Goal: Information Seeking & Learning: Compare options

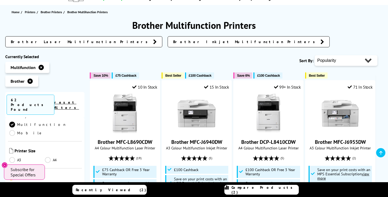
scroll to position [94, 0]
click at [47, 150] on link "A4" at bounding box center [63, 153] width 36 height 6
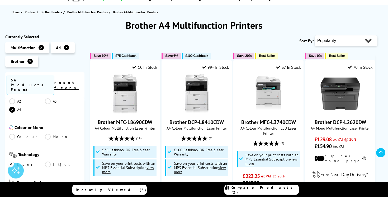
scroll to position [132, 0]
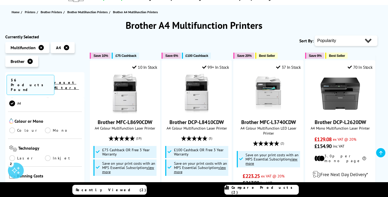
click at [14, 127] on link "Colour" at bounding box center [27, 130] width 36 height 6
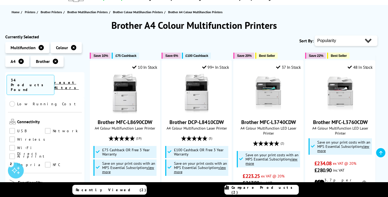
scroll to position [205, 0]
click at [17, 136] on link "Wireless" at bounding box center [28, 139] width 39 height 6
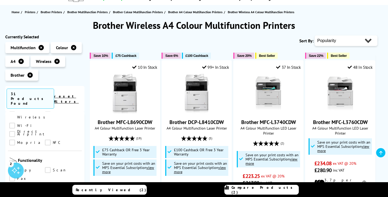
scroll to position [244, 0]
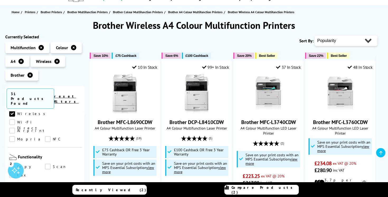
click at [13, 164] on link "Copy" at bounding box center [27, 167] width 36 height 6
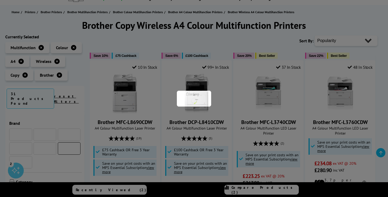
scroll to position [244, 0]
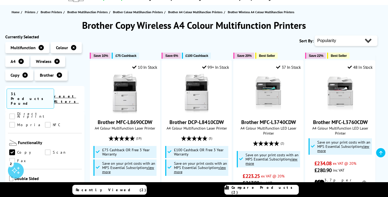
click at [48, 149] on link "Scan" at bounding box center [63, 152] width 36 height 6
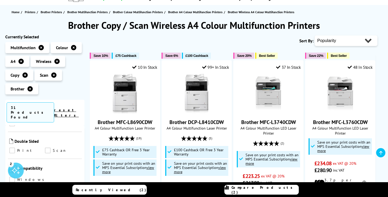
scroll to position [296, 0]
click at [12, 146] on link "Print" at bounding box center [27, 149] width 36 height 6
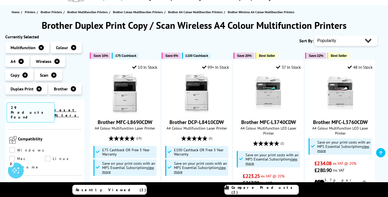
scroll to position [325, 0]
click at [45, 155] on link "Mac" at bounding box center [27, 158] width 36 height 6
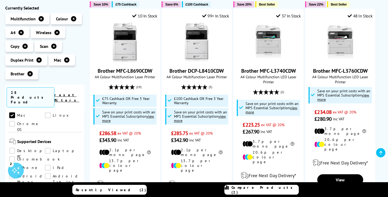
scroll to position [358, 0]
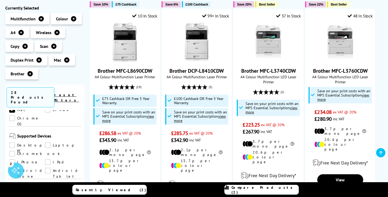
click at [49, 142] on link "Laptop" at bounding box center [63, 145] width 36 height 6
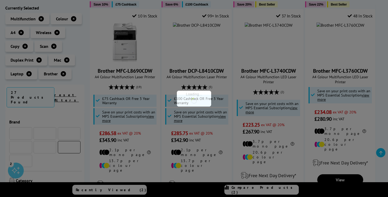
scroll to position [358, 0]
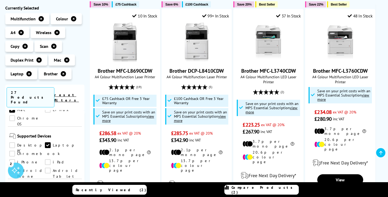
click at [45, 159] on link "iPhone" at bounding box center [27, 162] width 36 height 6
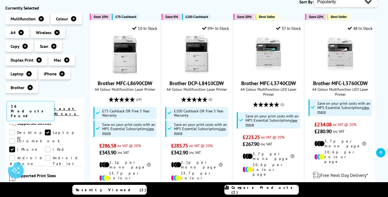
scroll to position [386, 0]
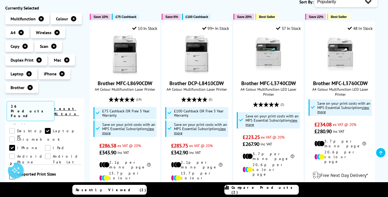
click at [45, 145] on link "iPad" at bounding box center [63, 148] width 36 height 6
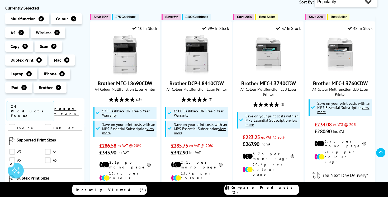
scroll to position [421, 0]
click at [48, 148] on link "A4" at bounding box center [63, 151] width 36 height 6
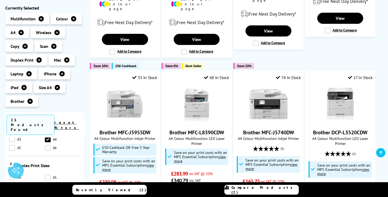
scroll to position [453, 0]
click at [12, 168] on link "A4" at bounding box center [27, 171] width 36 height 6
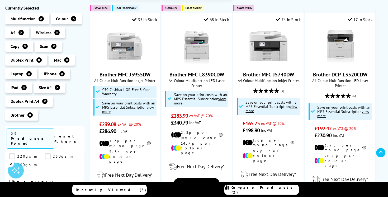
scroll to position [640, 0]
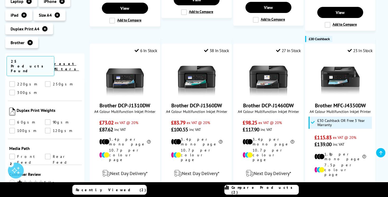
scroll to position [531, 0]
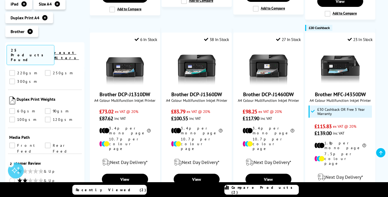
click at [13, 196] on link "& Up" at bounding box center [44, 199] width 71 height 7
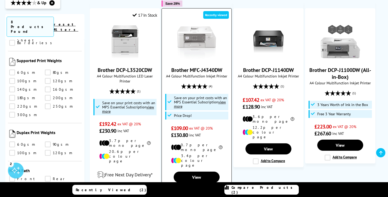
scroll to position [347, 0]
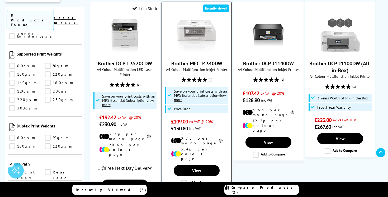
click at [185, 180] on label "Add to Compare" at bounding box center [197, 183] width 32 height 6
click at [0, 0] on input "Add to Compare" at bounding box center [0, 0] width 0 height 0
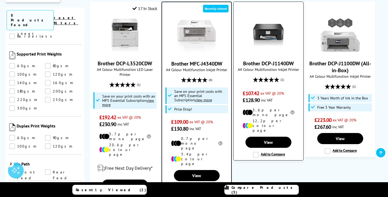
click at [257, 152] on label "Add to Compare" at bounding box center [269, 155] width 32 height 6
click at [0, 0] on input "Add to Compare" at bounding box center [0, 0] width 0 height 0
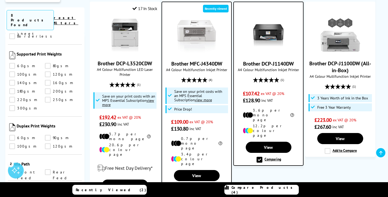
click at [258, 189] on span "Compare Products (4)" at bounding box center [265, 190] width 67 height 10
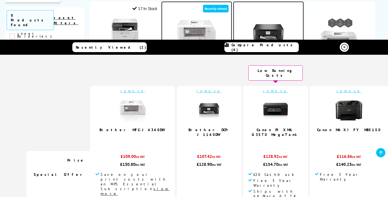
scroll to position [0, 0]
click at [263, 88] on link "remove" at bounding box center [275, 90] width 25 height 5
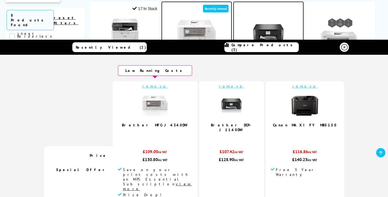
click at [293, 86] on link "remove" at bounding box center [305, 86] width 25 height 5
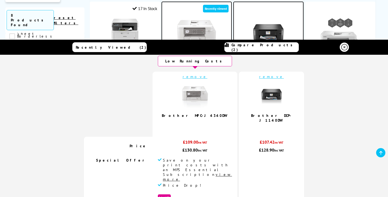
scroll to position [10, 0]
click at [207, 172] on u "view more" at bounding box center [197, 177] width 69 height 10
click at [212, 172] on u "view more" at bounding box center [197, 177] width 69 height 10
click at [202, 172] on u "view more" at bounding box center [197, 177] width 69 height 10
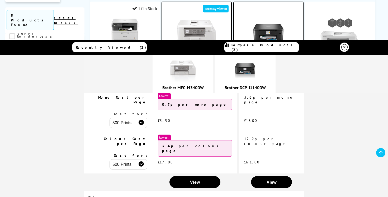
scroll to position [111, 0]
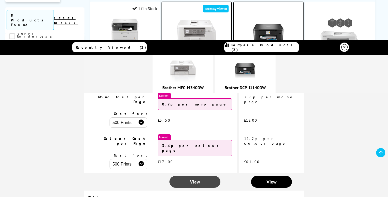
click at [197, 179] on span "View" at bounding box center [195, 182] width 10 height 6
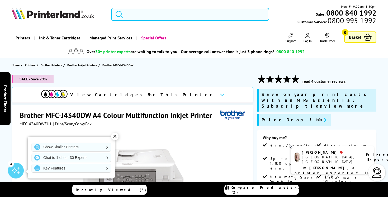
click at [114, 139] on div "✕" at bounding box center [114, 136] width 7 height 7
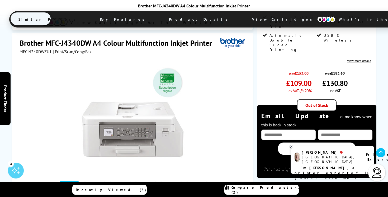
scroll to position [144, 0]
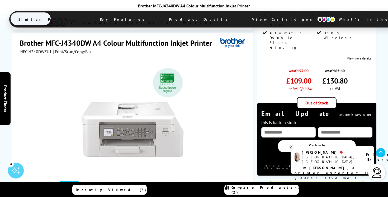
click at [99, 181] on link at bounding box center [95, 192] width 22 height 22
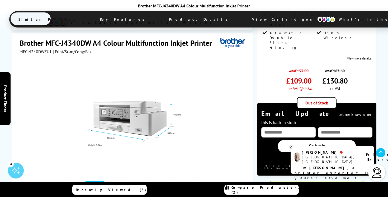
click at [122, 181] on link at bounding box center [121, 192] width 22 height 22
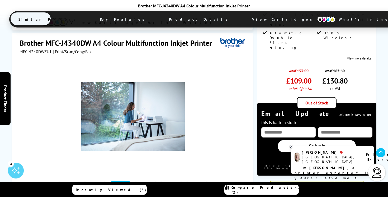
click at [145, 181] on link at bounding box center [146, 192] width 22 height 22
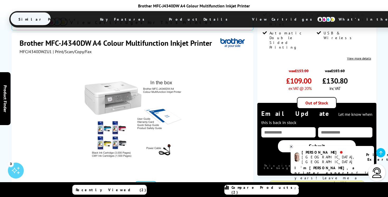
click at [167, 181] on link at bounding box center [172, 192] width 22 height 22
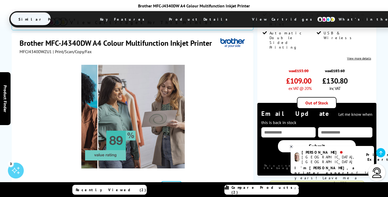
click at [201, 181] on link at bounding box center [197, 192] width 22 height 22
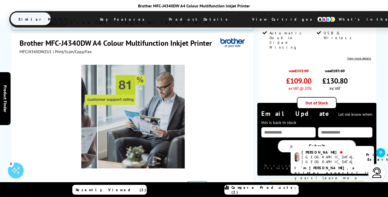
click at [213, 188] on button "button" at bounding box center [214, 192] width 8 height 8
click at [167, 181] on link at bounding box center [172, 192] width 22 height 22
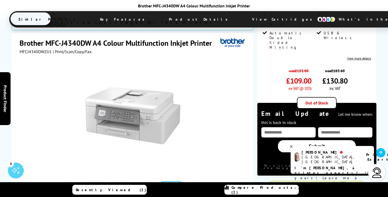
click at [192, 181] on link at bounding box center [197, 192] width 22 height 22
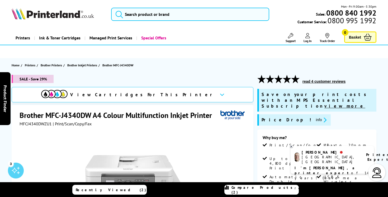
scroll to position [0, 0]
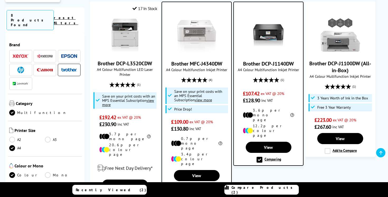
scroll to position [347, 0]
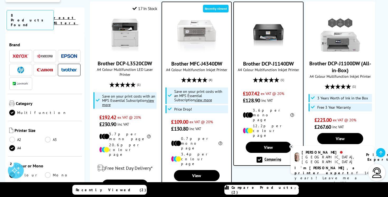
click at [257, 188] on span "Compare Products (2)" at bounding box center [265, 190] width 67 height 10
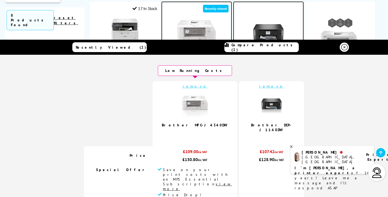
click at [261, 104] on img at bounding box center [272, 105] width 26 height 26
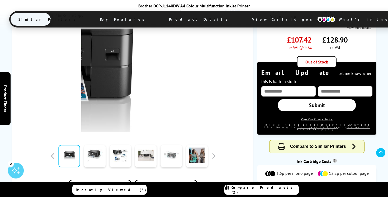
scroll to position [132, 0]
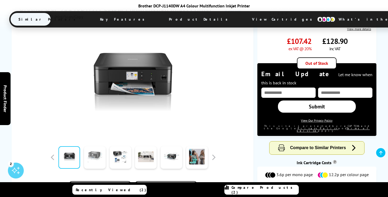
click at [97, 146] on link at bounding box center [95, 157] width 22 height 22
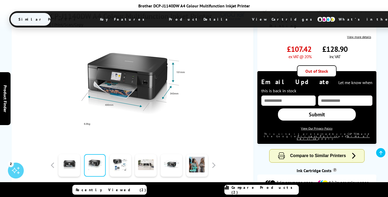
scroll to position [121, 0]
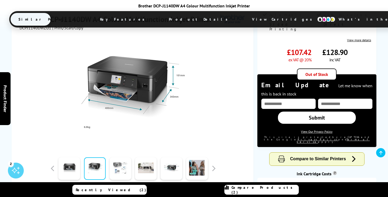
click at [123, 157] on link at bounding box center [121, 168] width 22 height 22
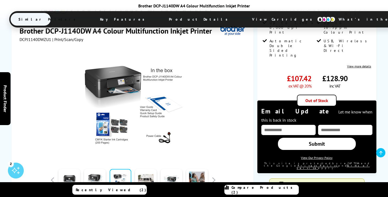
scroll to position [94, 0]
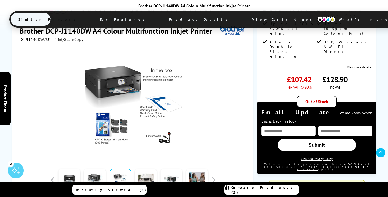
click at [244, 19] on span "View Cartridges" at bounding box center [284, 19] width 81 height 14
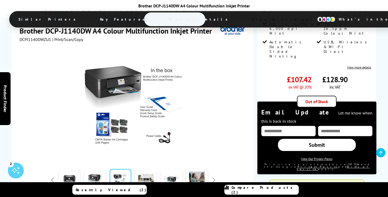
scroll to position [1463, 0]
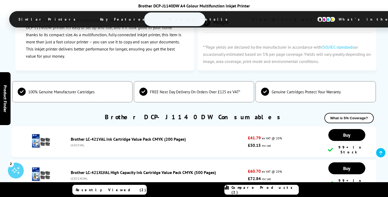
click at [86, 17] on span "Similar Printers" at bounding box center [49, 19] width 76 height 13
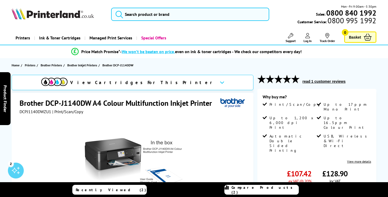
scroll to position [0, 0]
click at [341, 81] on button "read 1 customer reviews" at bounding box center [324, 81] width 46 height 5
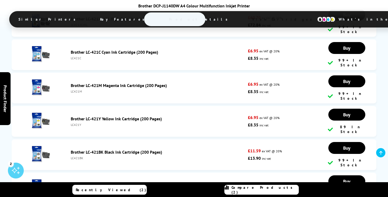
scroll to position [1623, 0]
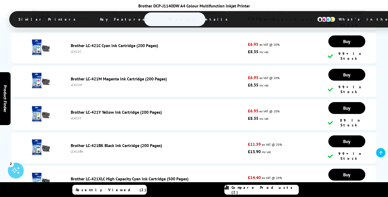
click at [259, 193] on link "Compare Products (2)" at bounding box center [262, 190] width 74 height 10
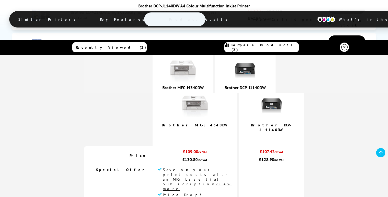
scroll to position [0, 0]
click at [194, 68] on img at bounding box center [183, 70] width 26 height 26
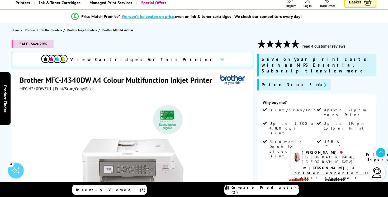
scroll to position [42, 0]
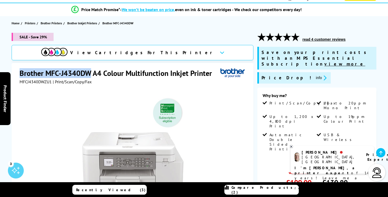
drag, startPoint x: 91, startPoint y: 74, endPoint x: 19, endPoint y: 71, distance: 72.2
click at [19, 71] on div "Brother MFC-J4340DW A4 Colour Multifunction Inkjet Printer MFCJ4340DWZU1 | Prin…" at bounding box center [133, 177] width 242 height 228
copy h1 "Brother MFC-J4340DW"
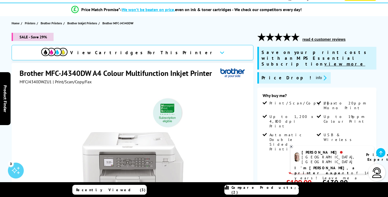
click at [230, 97] on div at bounding box center [133, 143] width 227 height 119
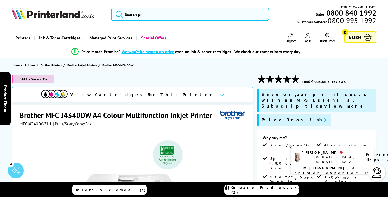
scroll to position [0, 0]
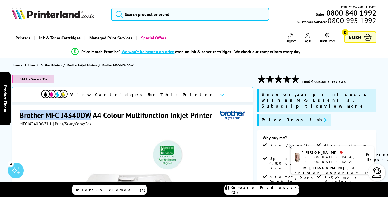
drag, startPoint x: 91, startPoint y: 114, endPoint x: 18, endPoint y: 112, distance: 73.5
copy h1 "Brother MFC-J4340DW"
click at [125, 133] on div at bounding box center [133, 185] width 227 height 119
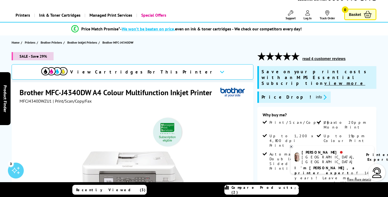
scroll to position [23, 0]
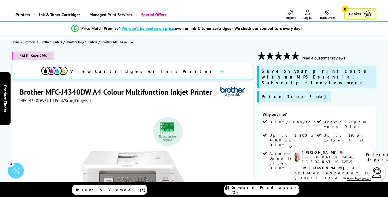
click at [122, 186] on link "Recently Viewed (3)" at bounding box center [109, 190] width 74 height 10
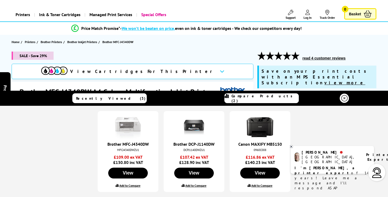
click at [292, 145] on icon at bounding box center [291, 147] width 3 height 4
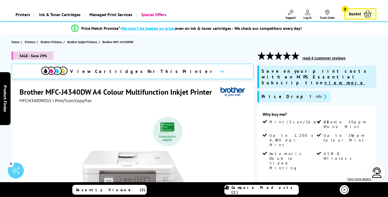
click at [264, 190] on span "Compare Products (2)" at bounding box center [265, 190] width 67 height 10
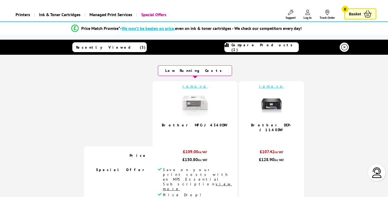
scroll to position [0, 0]
click at [110, 44] on link "Recently Viewed (3)" at bounding box center [109, 47] width 74 height 10
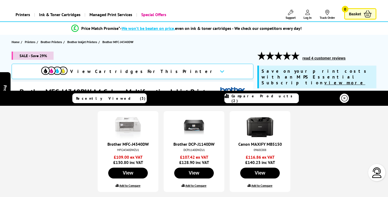
click at [260, 185] on label "Add to Compare" at bounding box center [261, 185] width 21 height 4
click at [0, 0] on input "Add to Compare" at bounding box center [0, 0] width 0 height 0
click at [265, 97] on span "Compare Products (3)" at bounding box center [265, 99] width 67 height 10
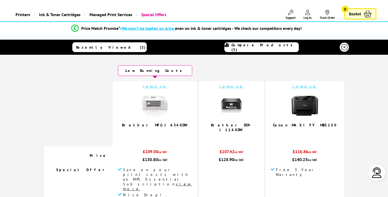
click at [230, 84] on link "remove" at bounding box center [231, 86] width 25 height 5
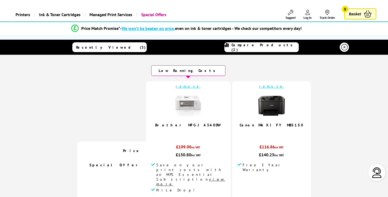
click at [260, 103] on img at bounding box center [272, 105] width 26 height 26
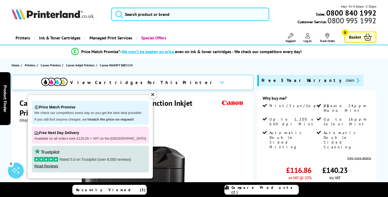
click at [151, 97] on div "✕" at bounding box center [152, 94] width 7 height 7
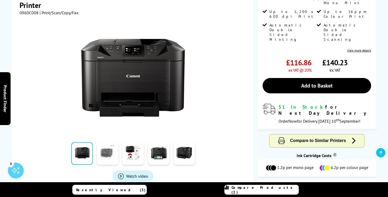
scroll to position [105, 0]
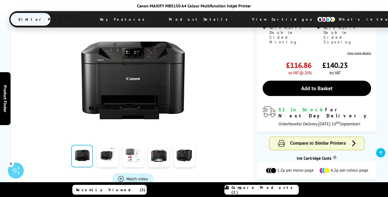
click at [138, 158] on link at bounding box center [133, 156] width 22 height 22
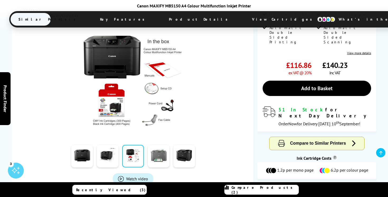
click at [153, 157] on link at bounding box center [159, 156] width 22 height 22
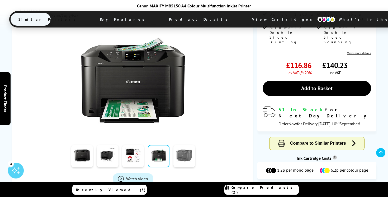
click at [186, 158] on link at bounding box center [185, 156] width 22 height 22
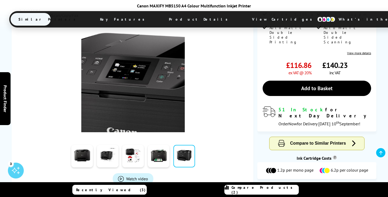
click at [123, 55] on img at bounding box center [133, 81] width 104 height 104
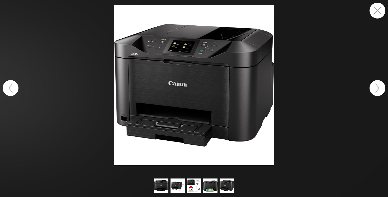
click at [375, 12] on button "button" at bounding box center [378, 11] width 16 height 16
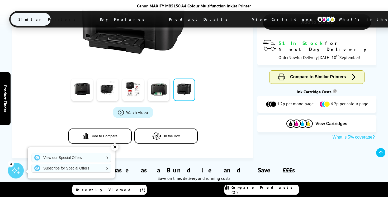
scroll to position [173, 0]
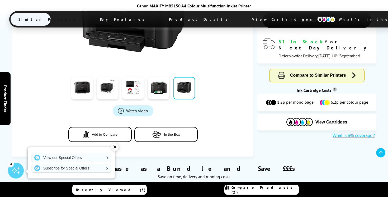
click at [114, 146] on div "✕" at bounding box center [114, 146] width 7 height 7
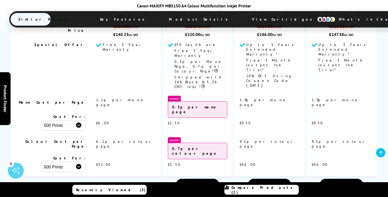
scroll to position [492, 0]
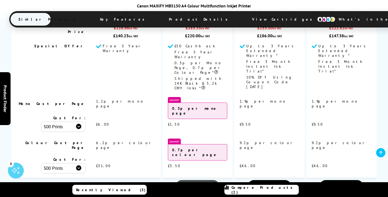
click at [199, 183] on span "View" at bounding box center [198, 186] width 10 height 6
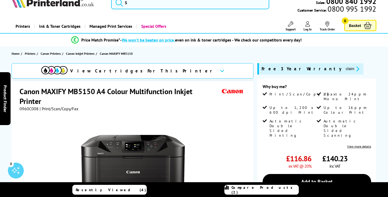
scroll to position [15, 0]
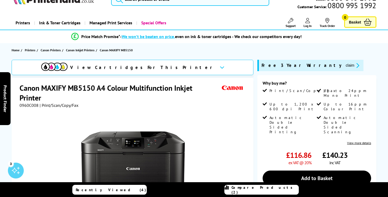
click at [284, 187] on link "Compare Products (2)" at bounding box center [262, 190] width 74 height 10
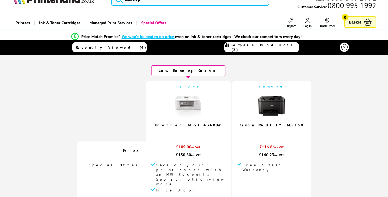
click at [262, 86] on link "remove" at bounding box center [271, 86] width 25 height 5
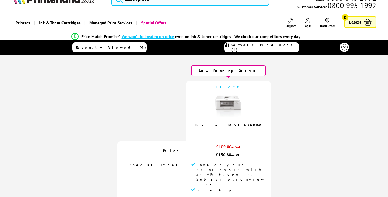
click at [227, 104] on img at bounding box center [228, 105] width 26 height 26
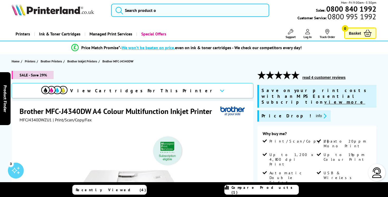
scroll to position [3, 0]
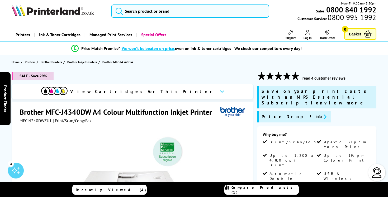
click at [336, 77] on button "read 4 customer reviews" at bounding box center [324, 78] width 46 height 5
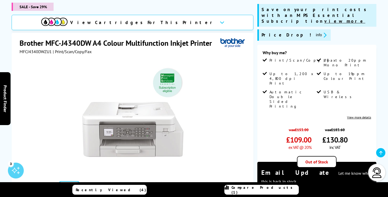
scroll to position [86, 0]
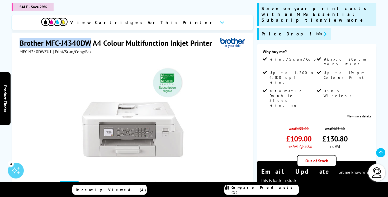
drag, startPoint x: 91, startPoint y: 44, endPoint x: 20, endPoint y: 43, distance: 71.3
click at [20, 43] on h1 "Brother MFC-J4340DW A4 Colour Multifunction Inkjet Printer" at bounding box center [119, 43] width 198 height 10
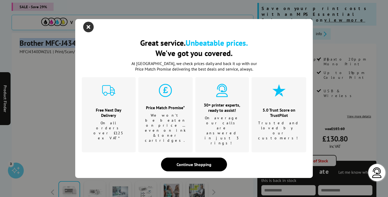
click at [90, 32] on icon "close modal" at bounding box center [88, 27] width 11 height 11
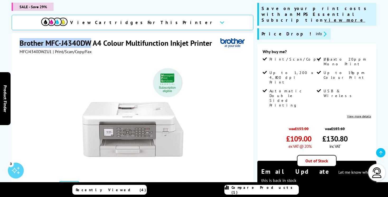
copy h1 "Brother MFC-J4340DW"
click at [219, 92] on div at bounding box center [133, 113] width 227 height 119
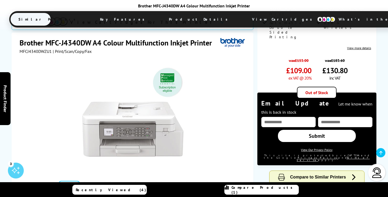
scroll to position [157, 0]
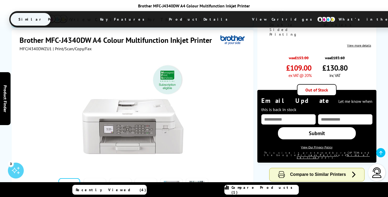
click at [318, 172] on span "Compare to Similar Printers" at bounding box center [318, 174] width 56 height 4
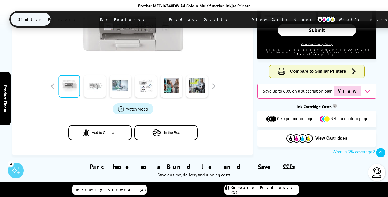
scroll to position [172, 0]
